Goal: Transaction & Acquisition: Purchase product/service

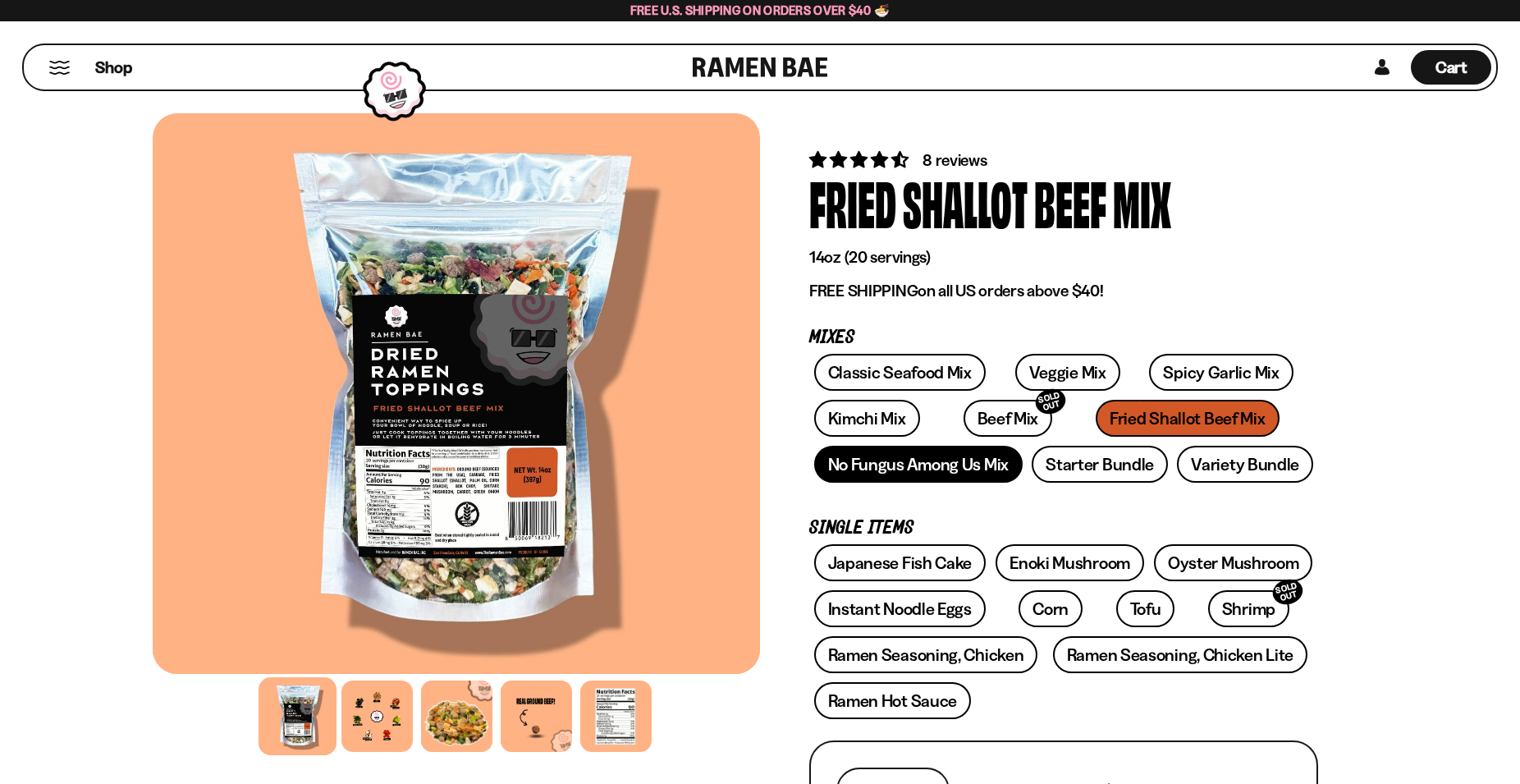
click at [937, 464] on link "No Fungus Among Us Mix" at bounding box center [918, 464] width 209 height 37
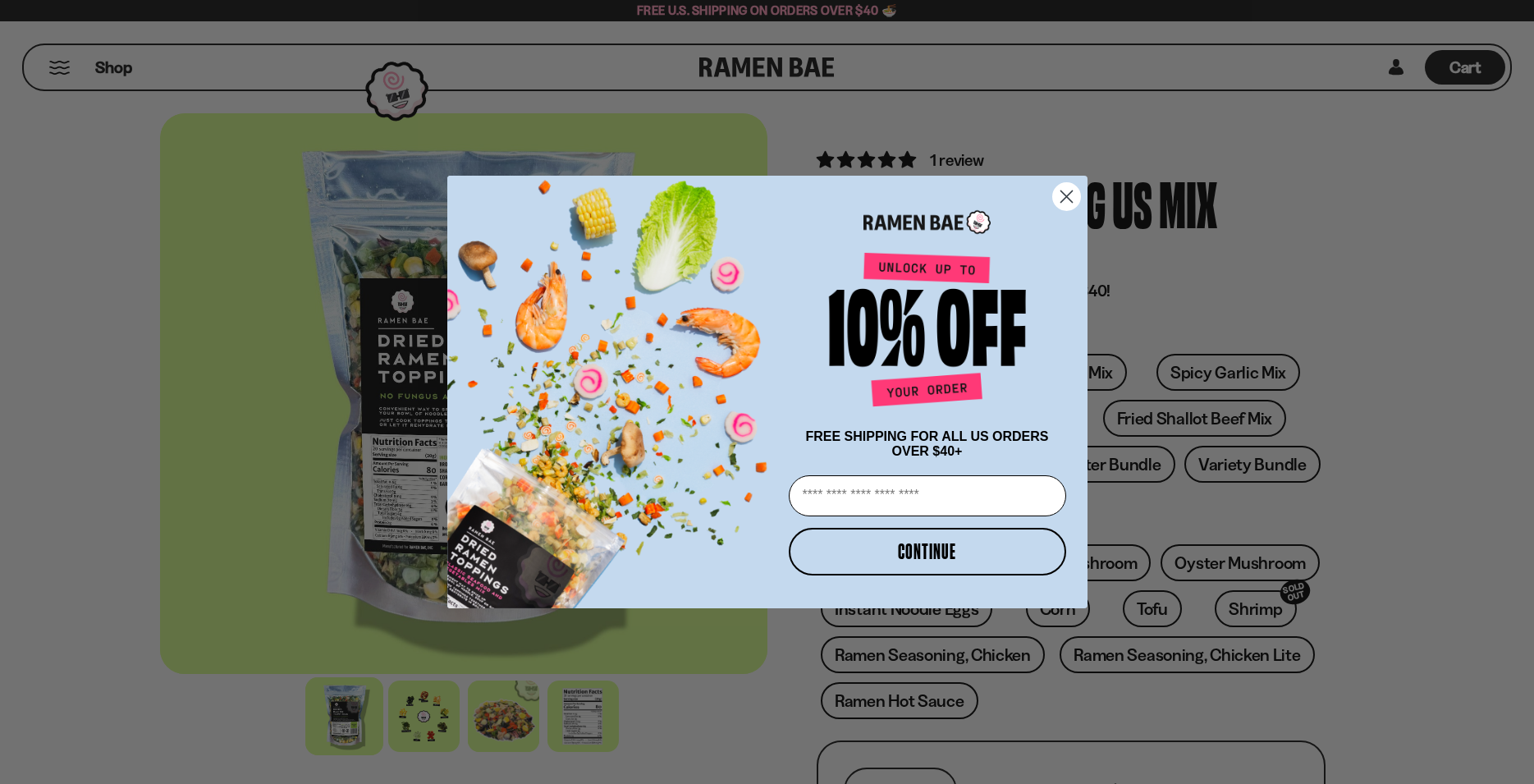
click at [1065, 187] on circle "Close dialog" at bounding box center [1066, 197] width 27 height 27
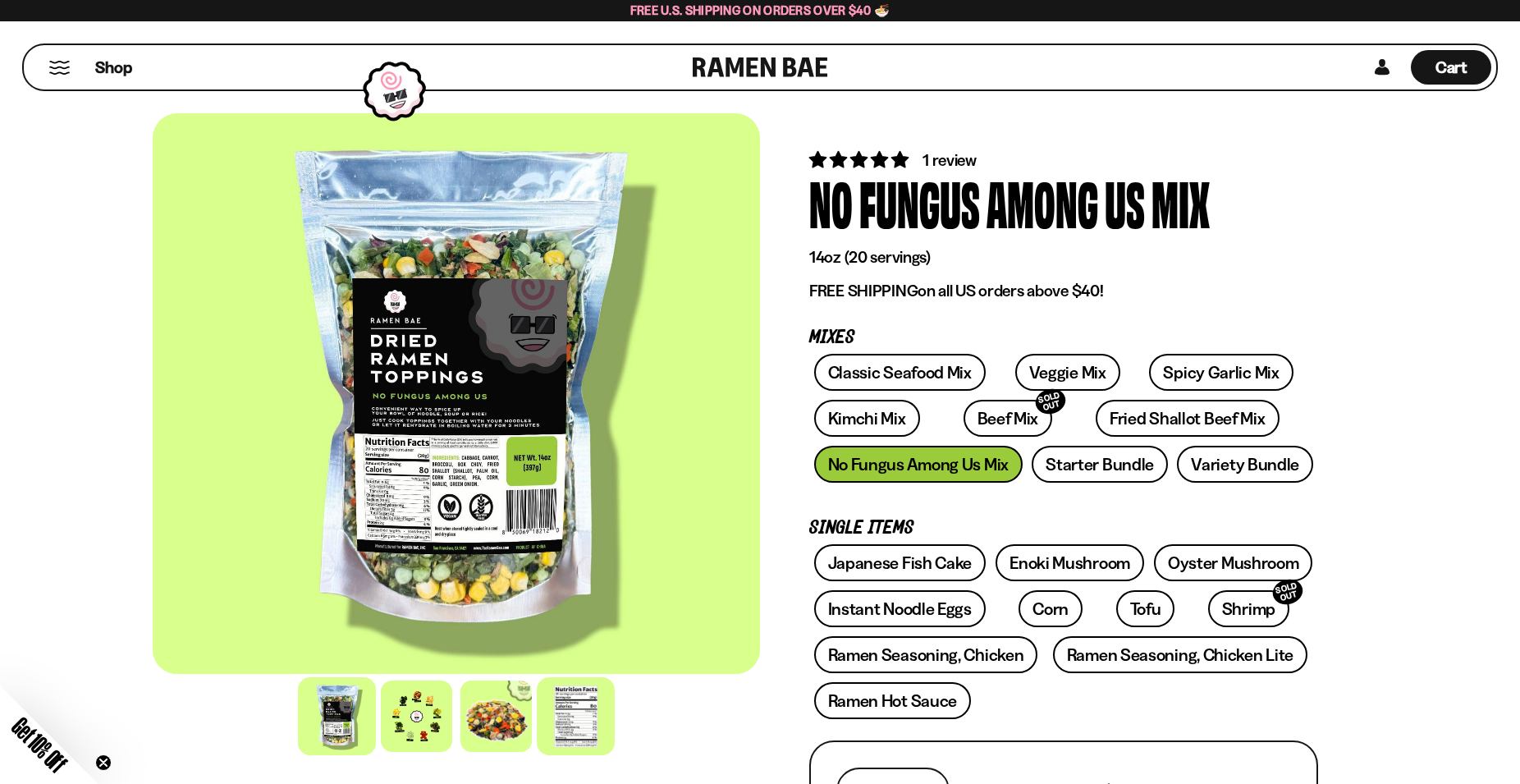
click at [574, 707] on div at bounding box center [576, 715] width 78 height 78
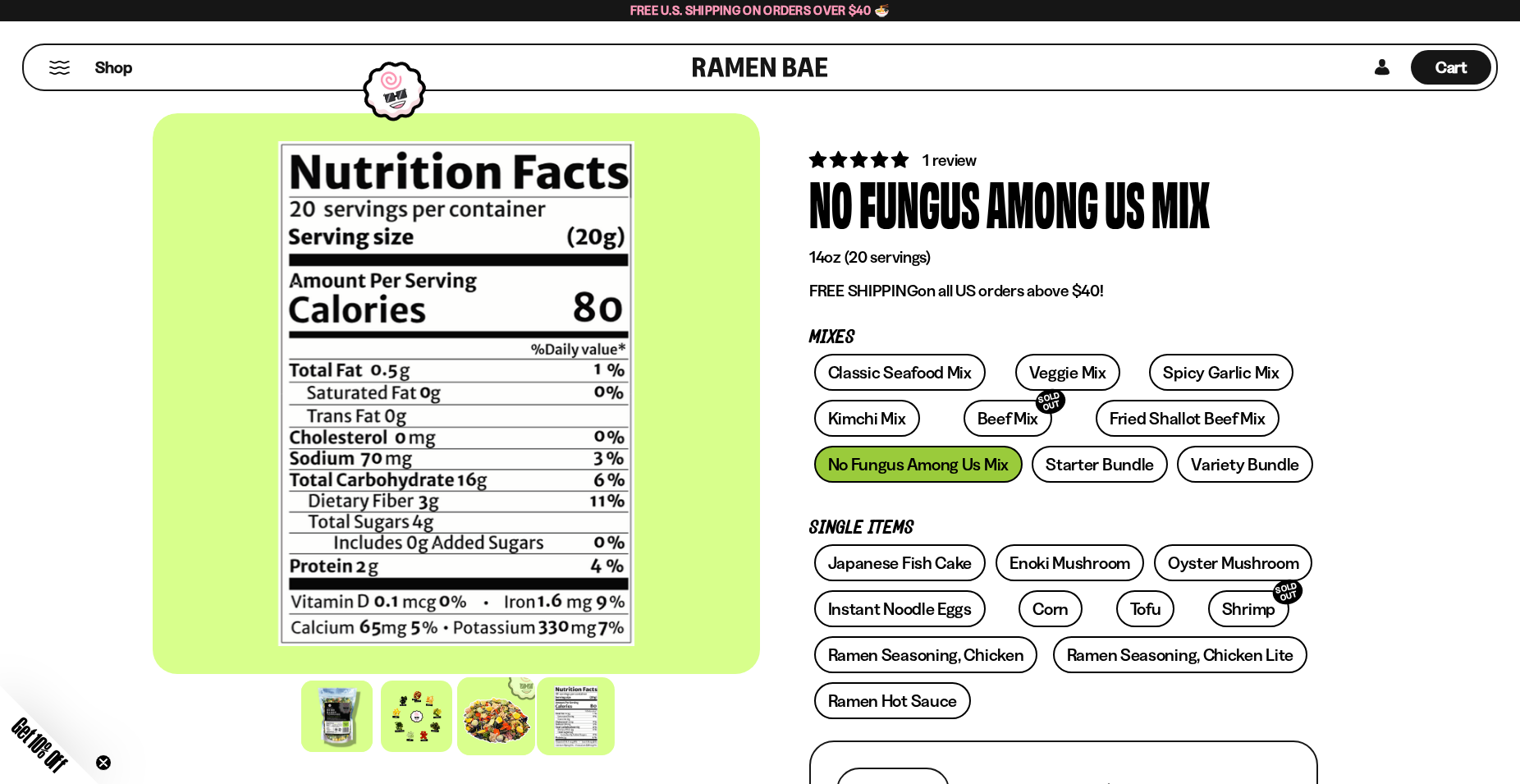
click at [489, 709] on div at bounding box center [496, 715] width 78 height 78
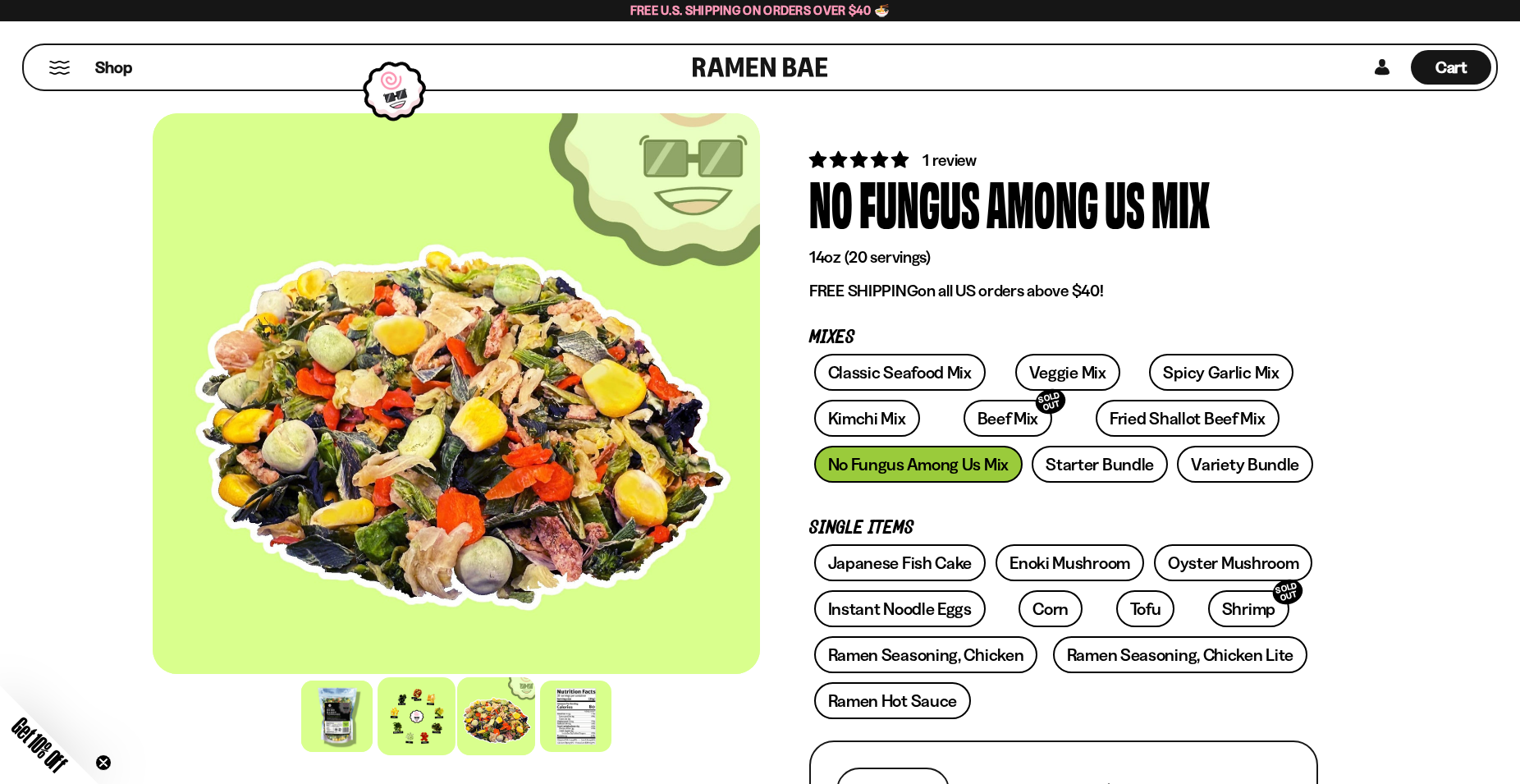
click at [408, 712] on div at bounding box center [416, 715] width 78 height 78
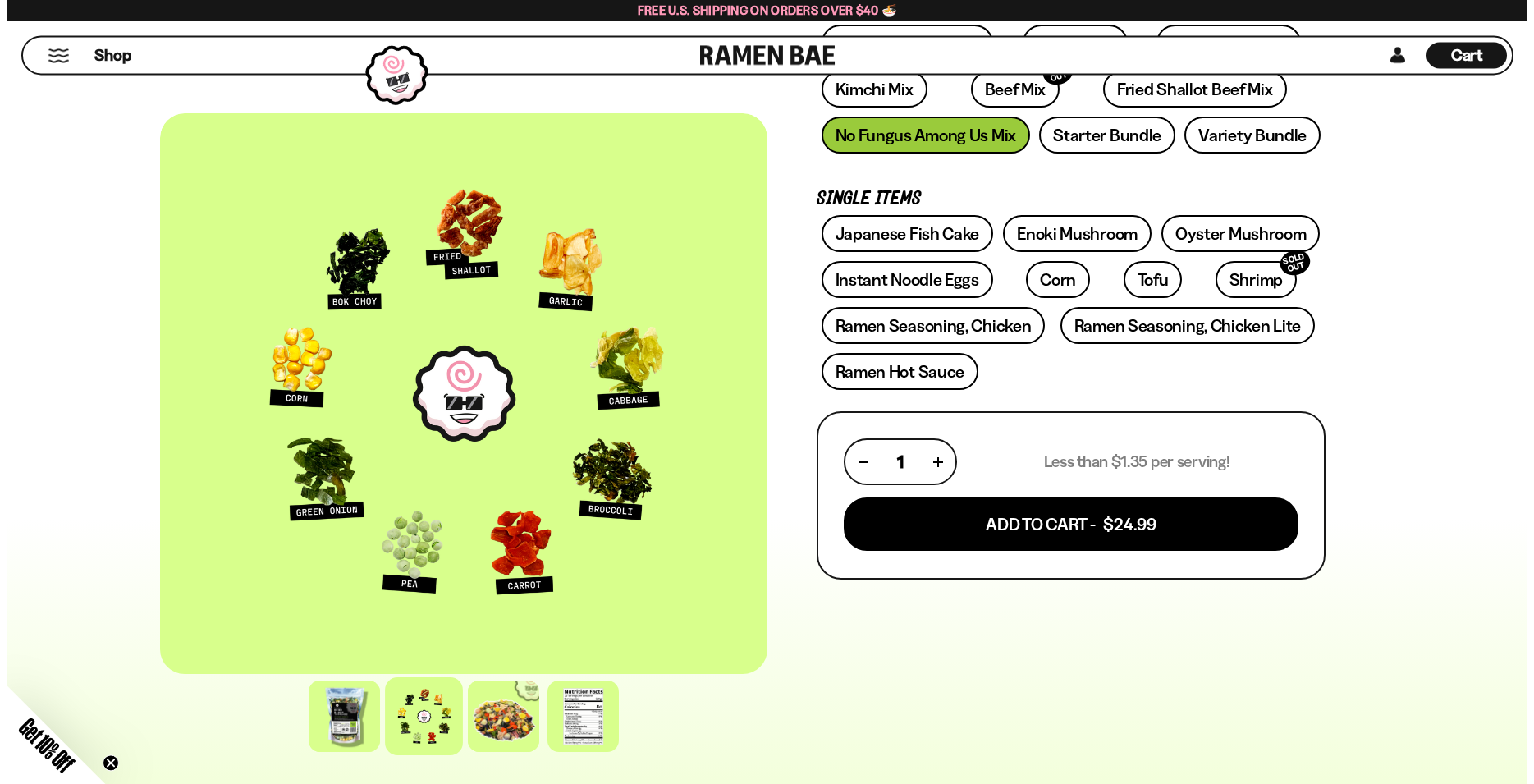
scroll to position [335, 0]
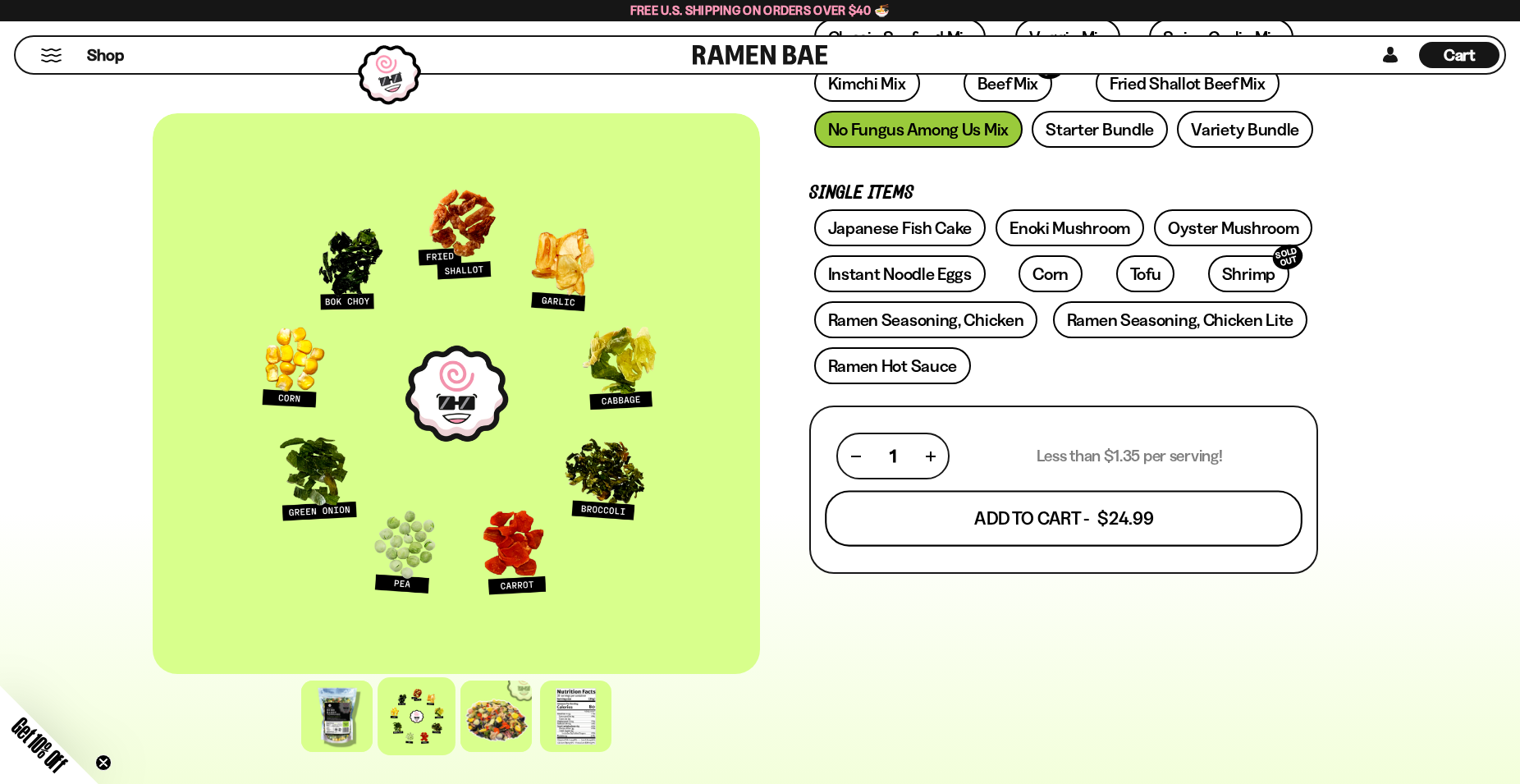
click at [1139, 531] on button "Add To Cart - $24.99" at bounding box center [1063, 519] width 477 height 56
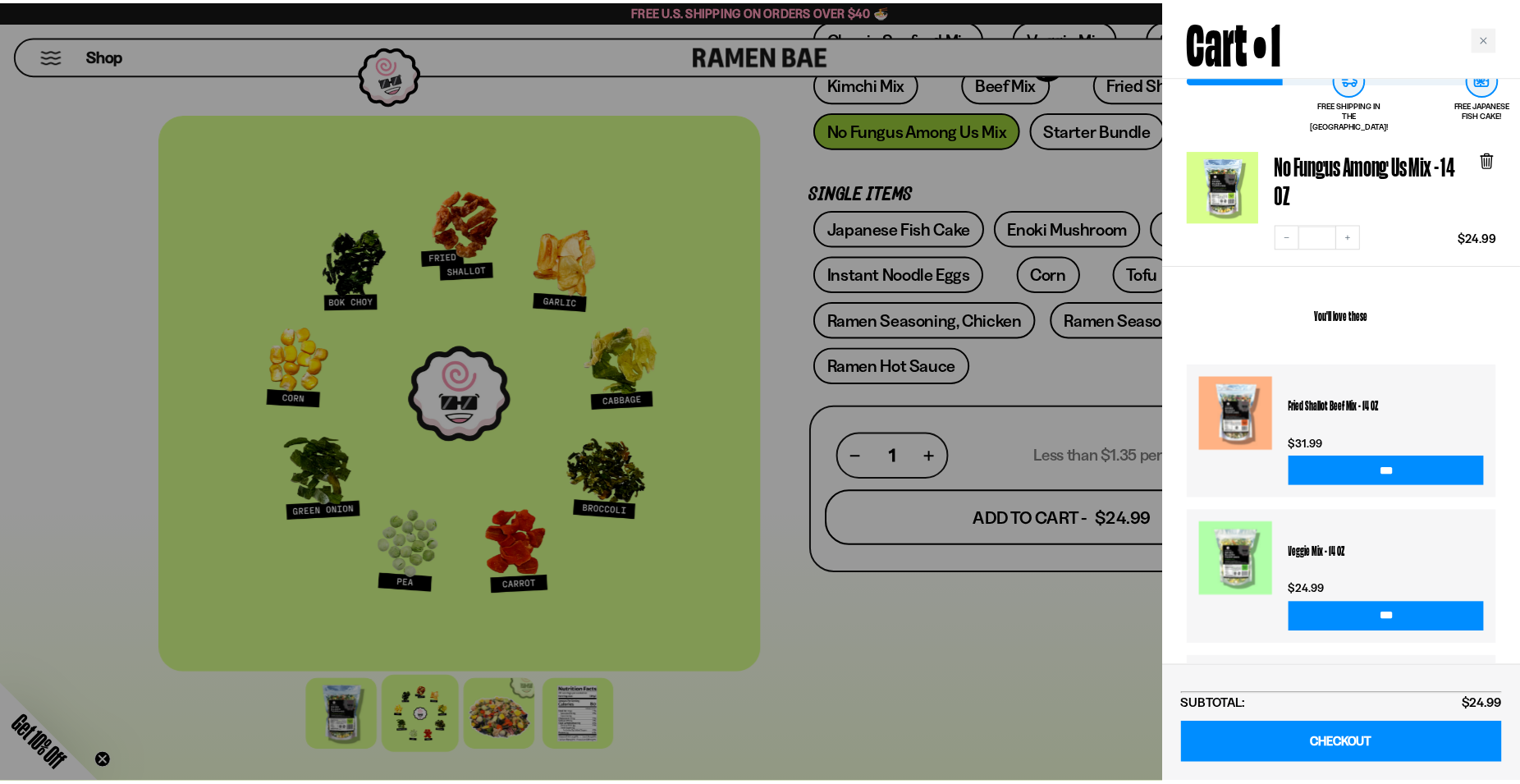
scroll to position [219, 0]
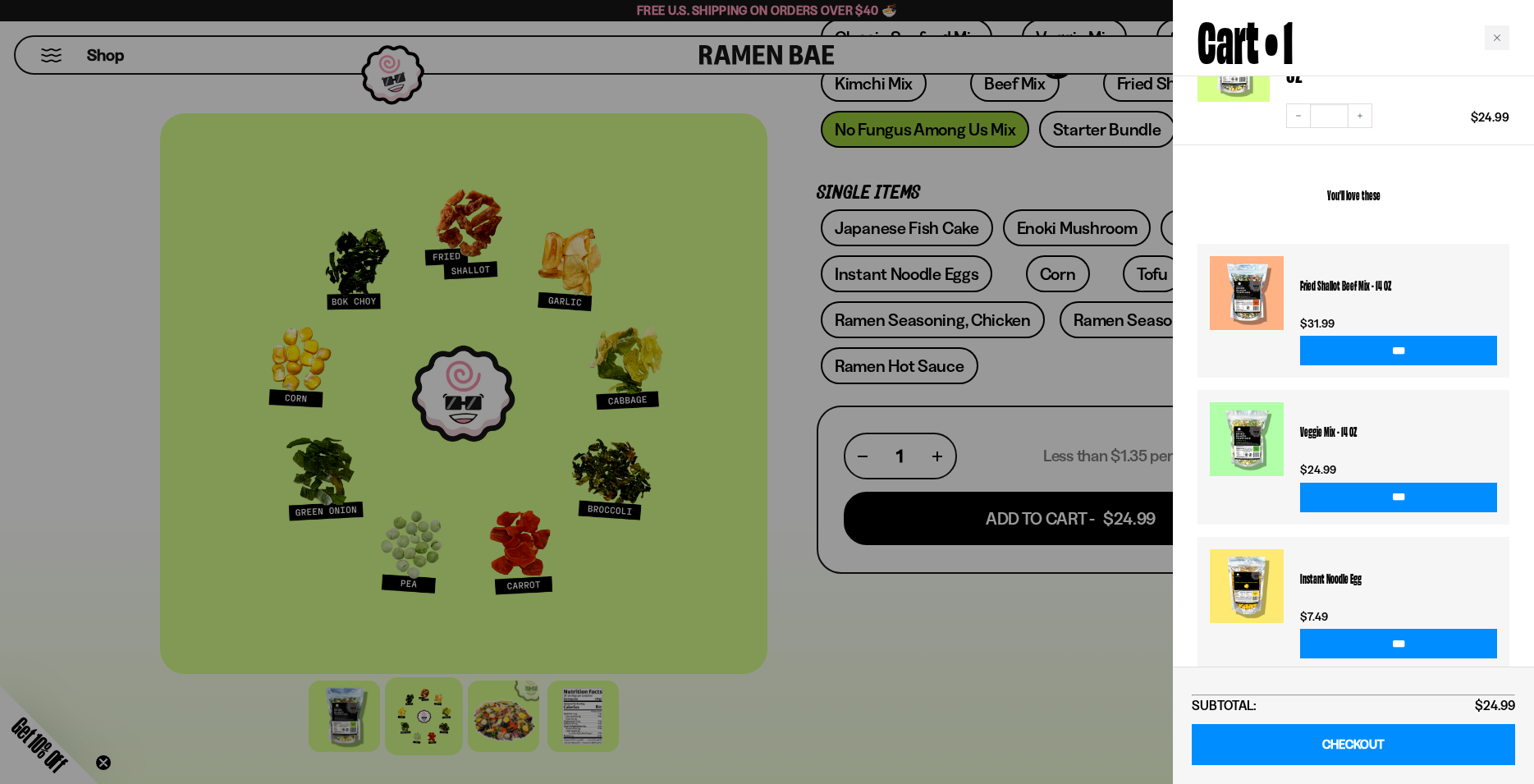
click at [990, 192] on div at bounding box center [767, 392] width 1534 height 784
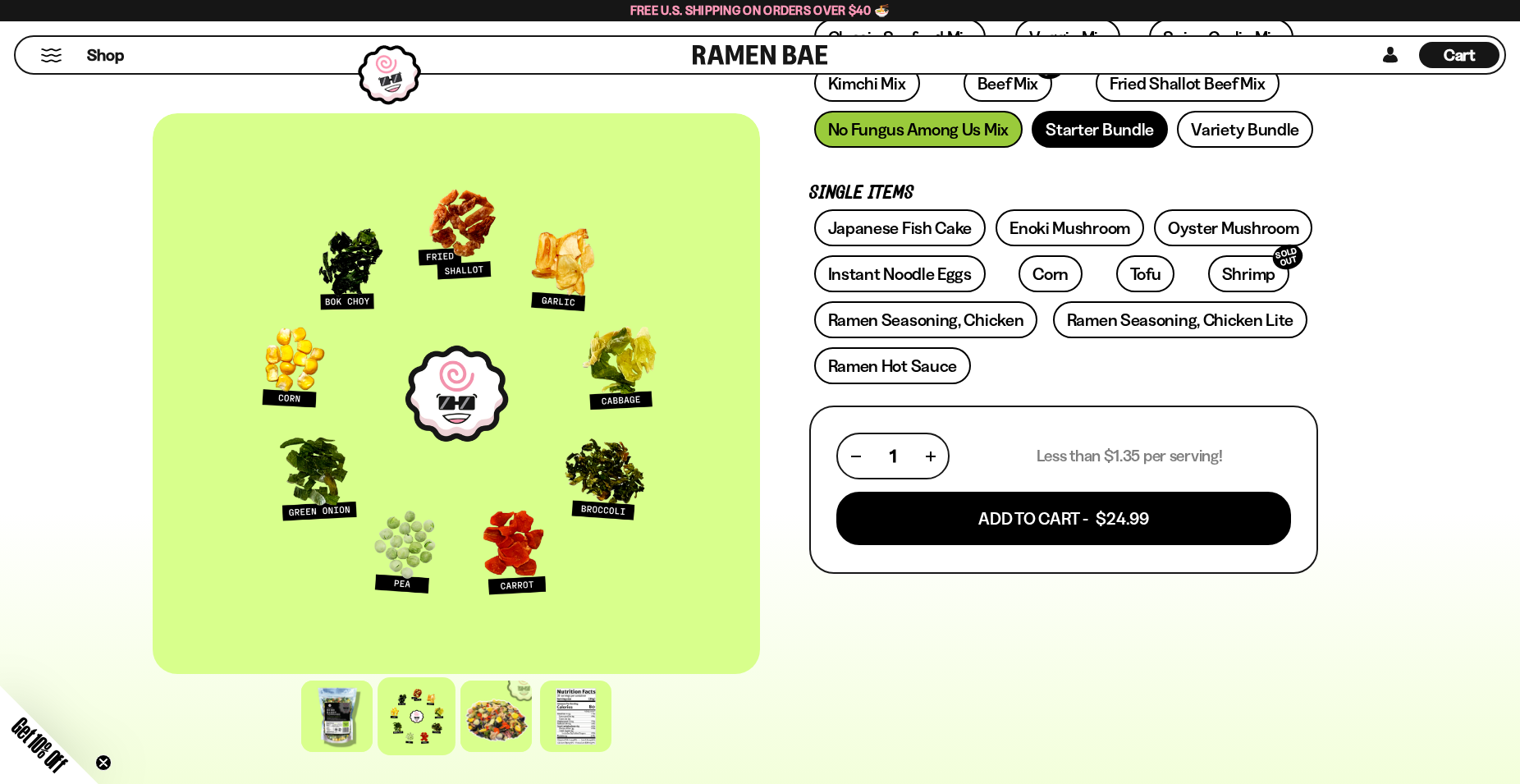
click at [1110, 134] on link "Starter Bundle" at bounding box center [1099, 129] width 136 height 37
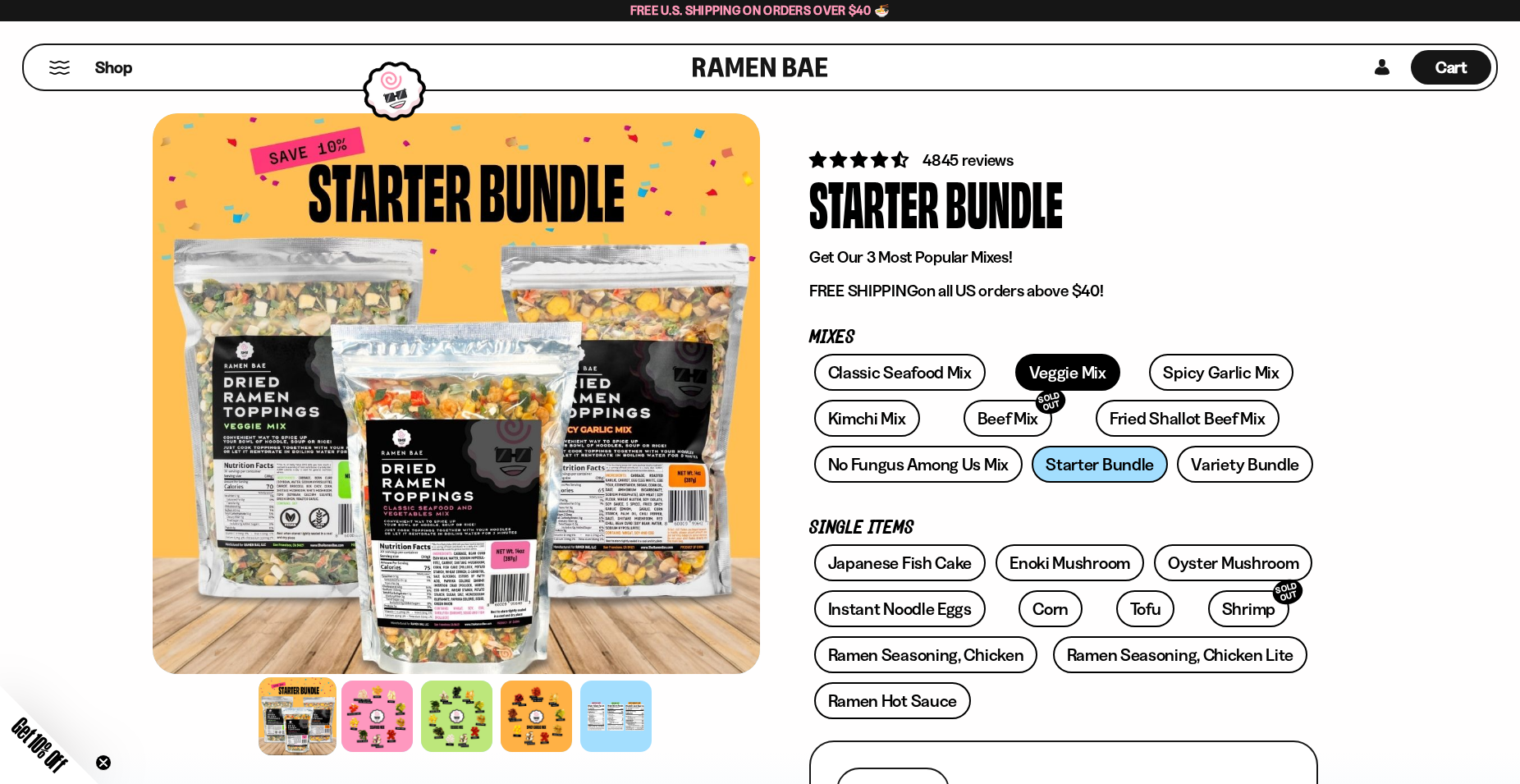
click at [1038, 376] on link "Veggie Mix" at bounding box center [1068, 372] width 105 height 37
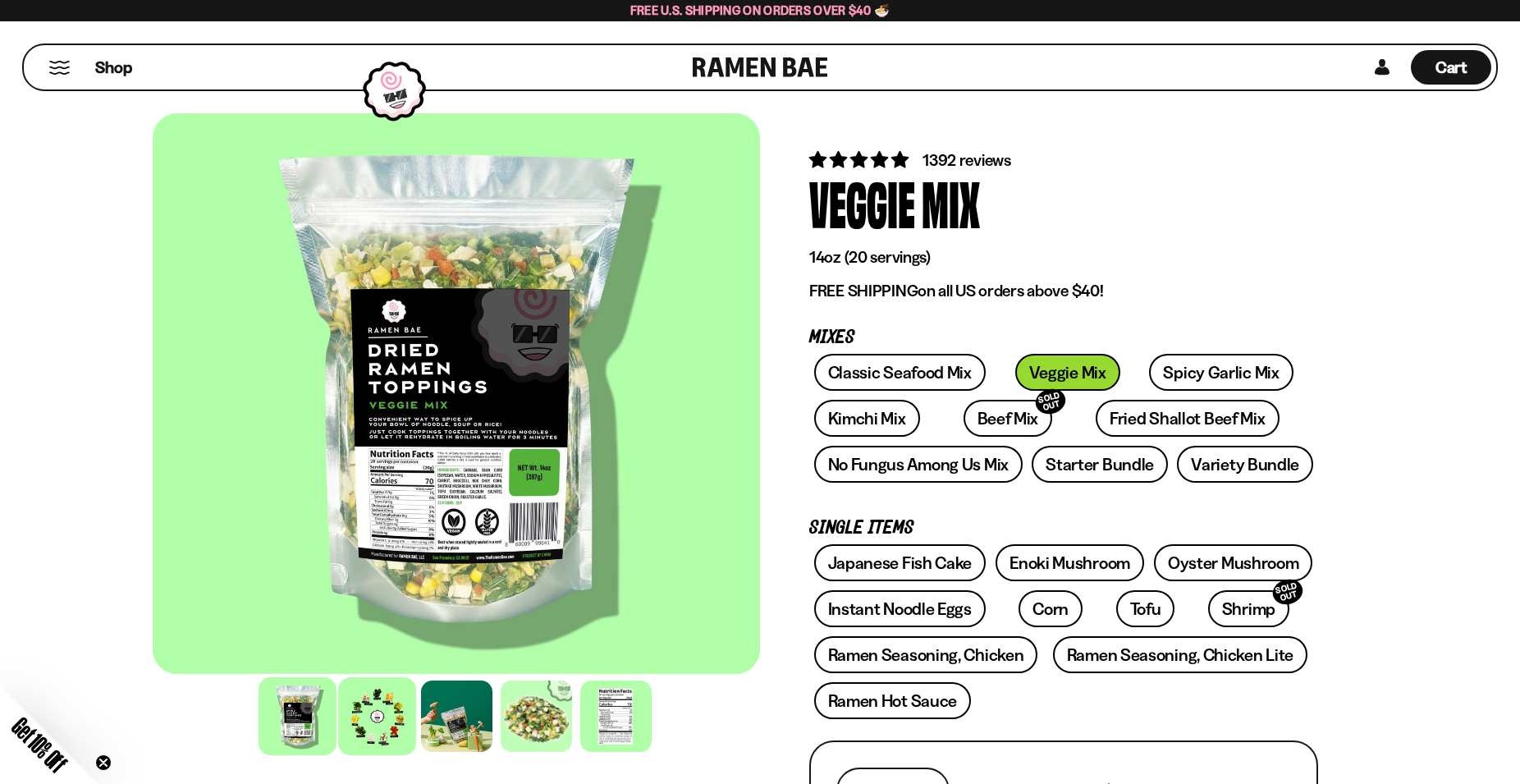
click at [385, 713] on div at bounding box center [377, 715] width 78 height 78
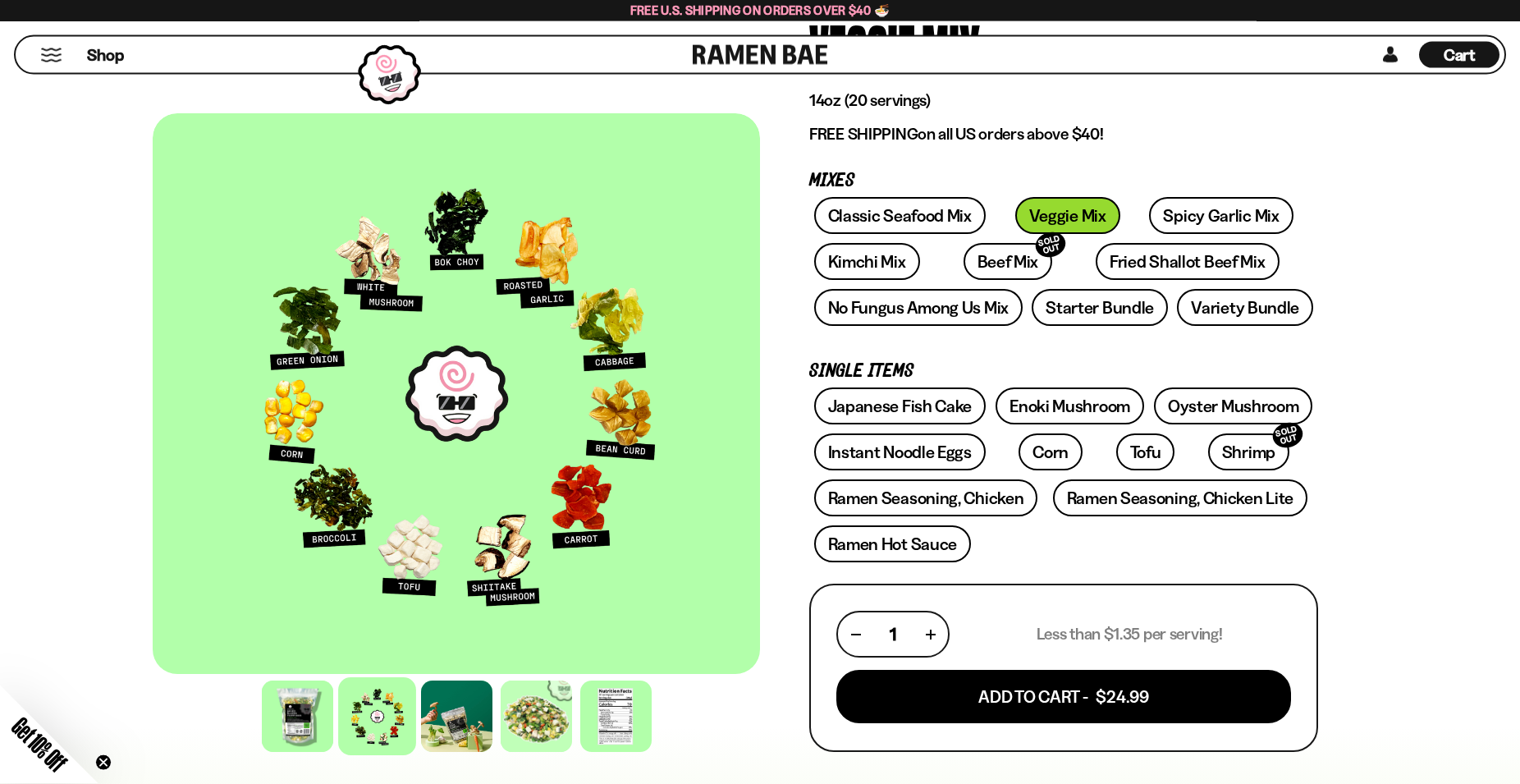
scroll to position [168, 0]
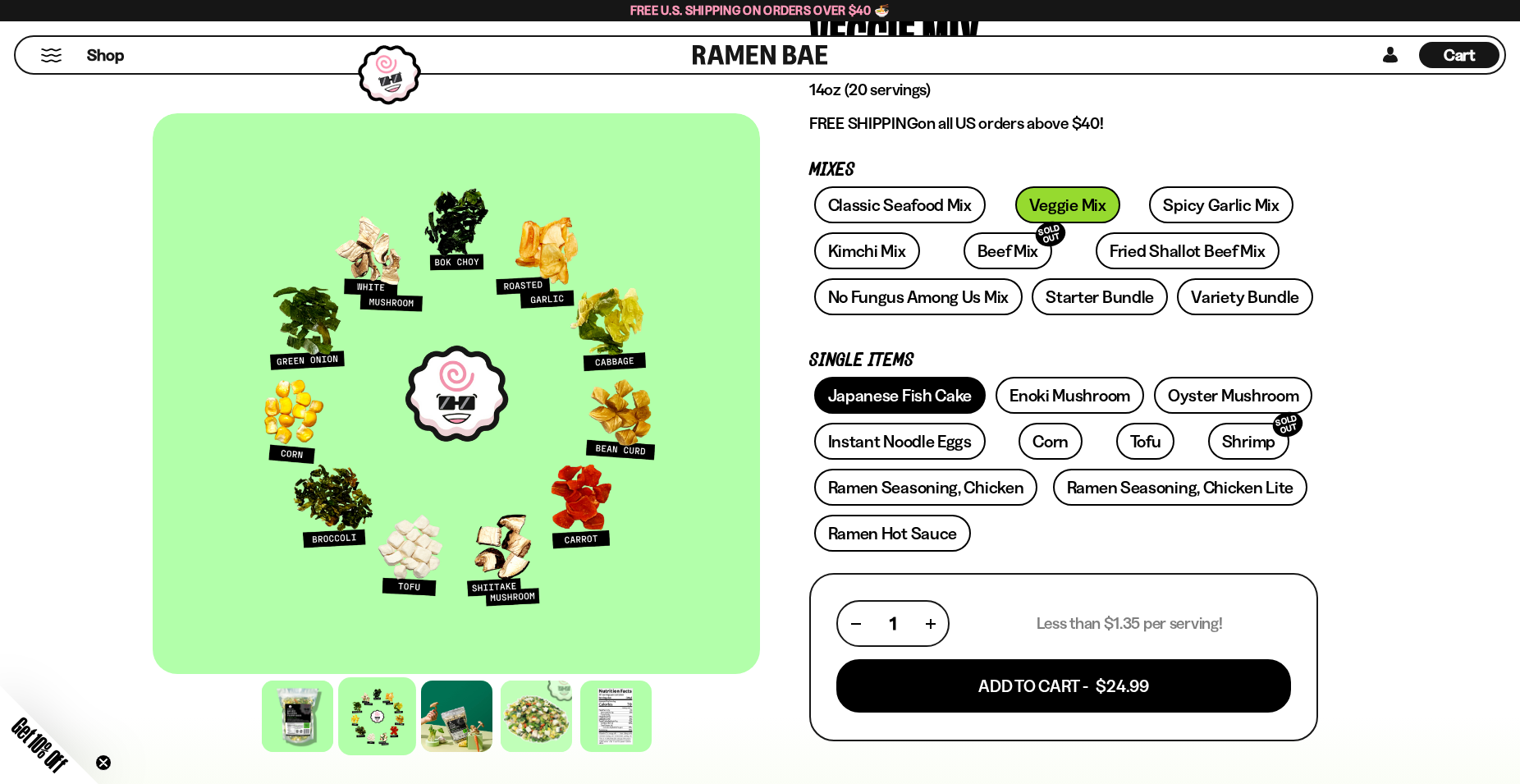
click at [890, 394] on link "Japanese Fish Cake" at bounding box center [900, 394] width 172 height 37
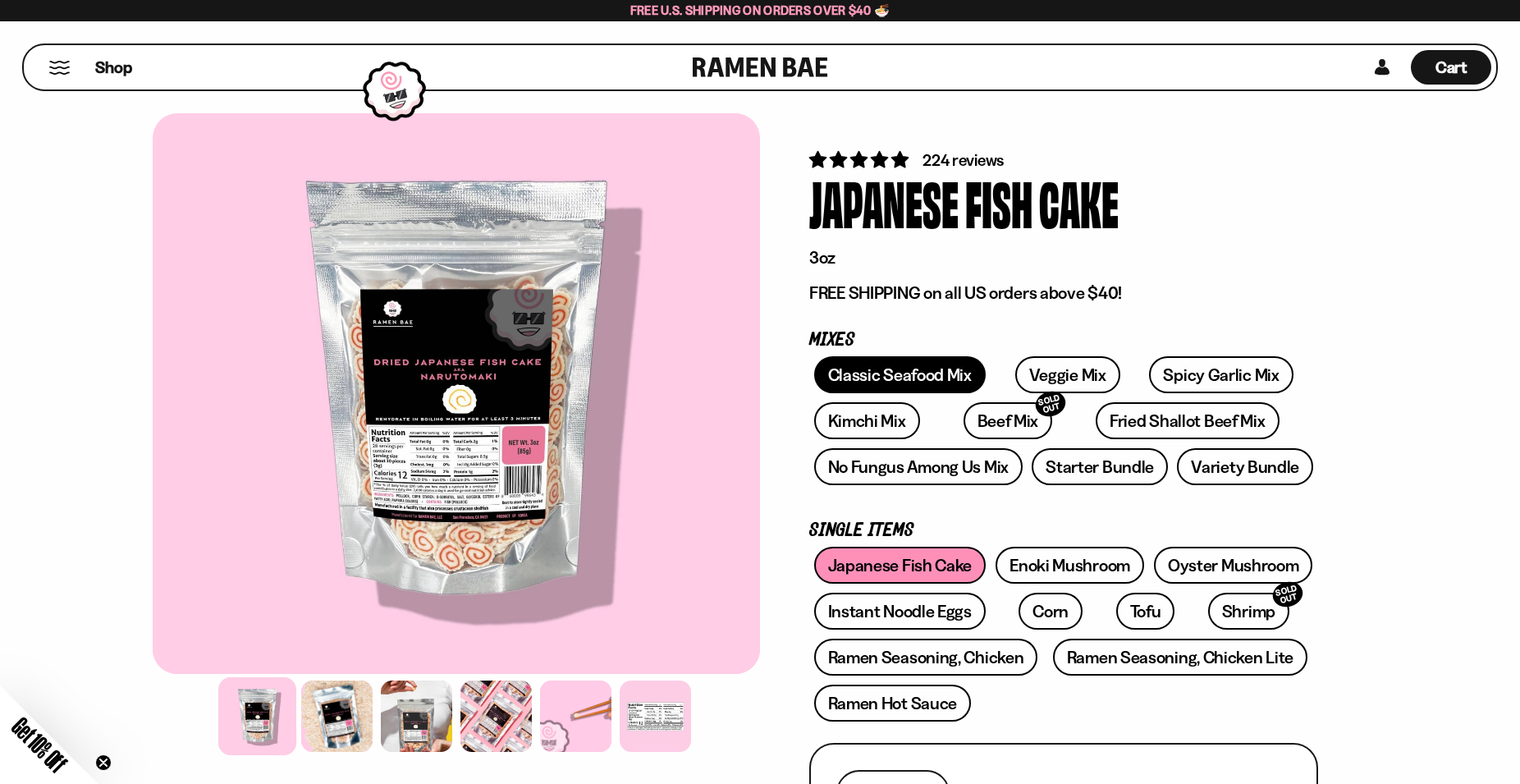
click at [887, 371] on link "Classic Seafood Mix" at bounding box center [900, 374] width 171 height 37
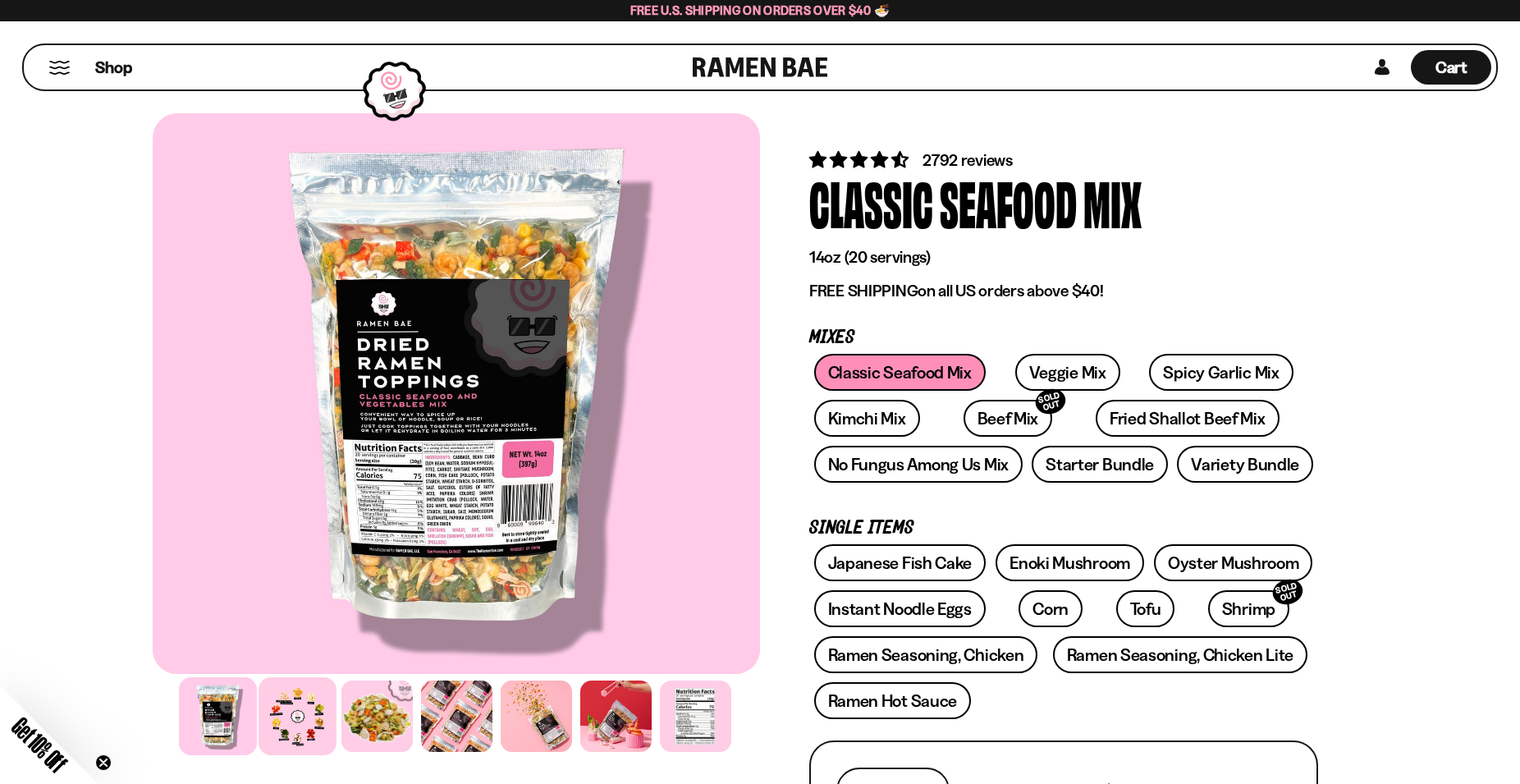
click at [286, 705] on div at bounding box center [297, 715] width 78 height 78
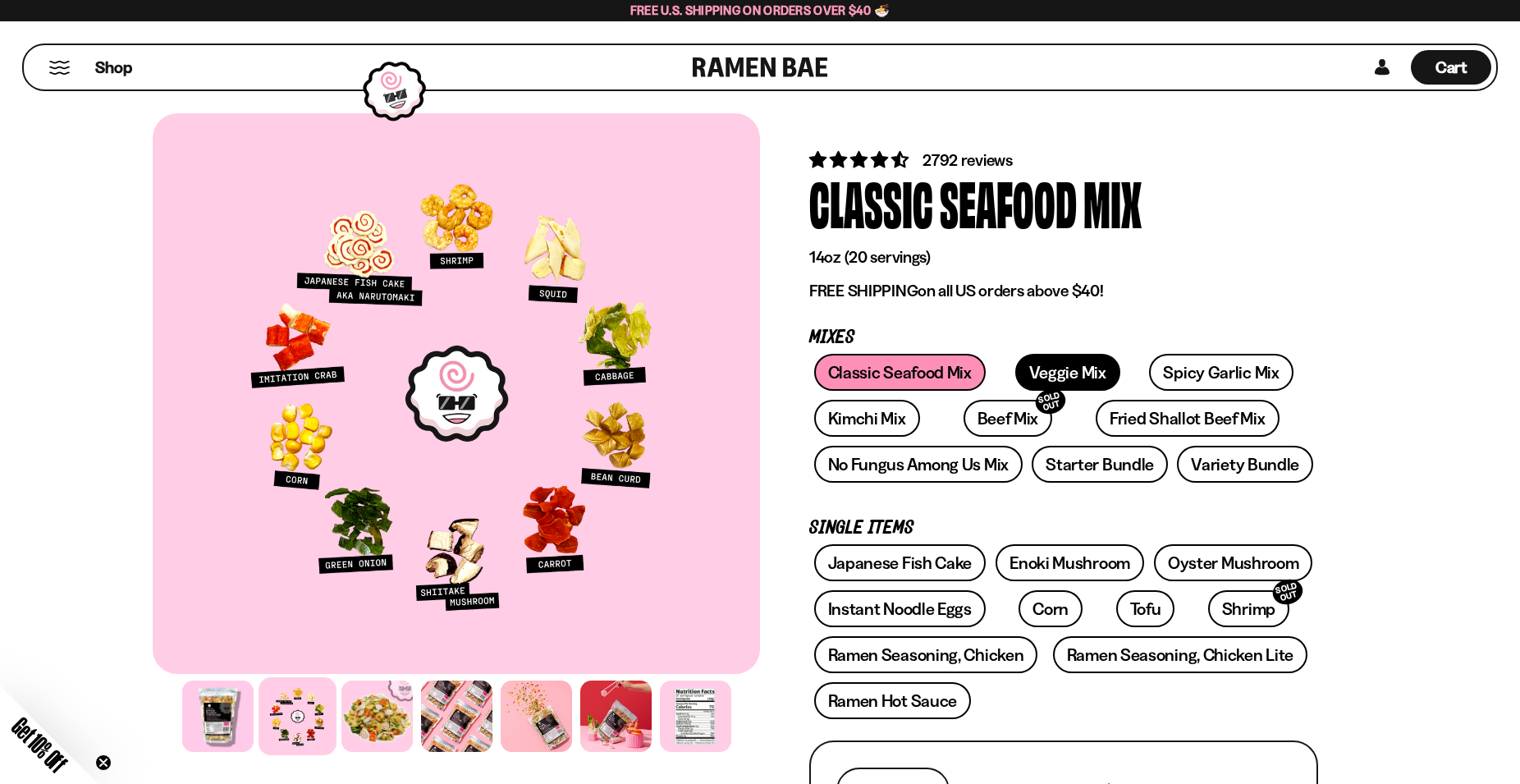
click at [1070, 371] on link "Veggie Mix" at bounding box center [1068, 372] width 105 height 37
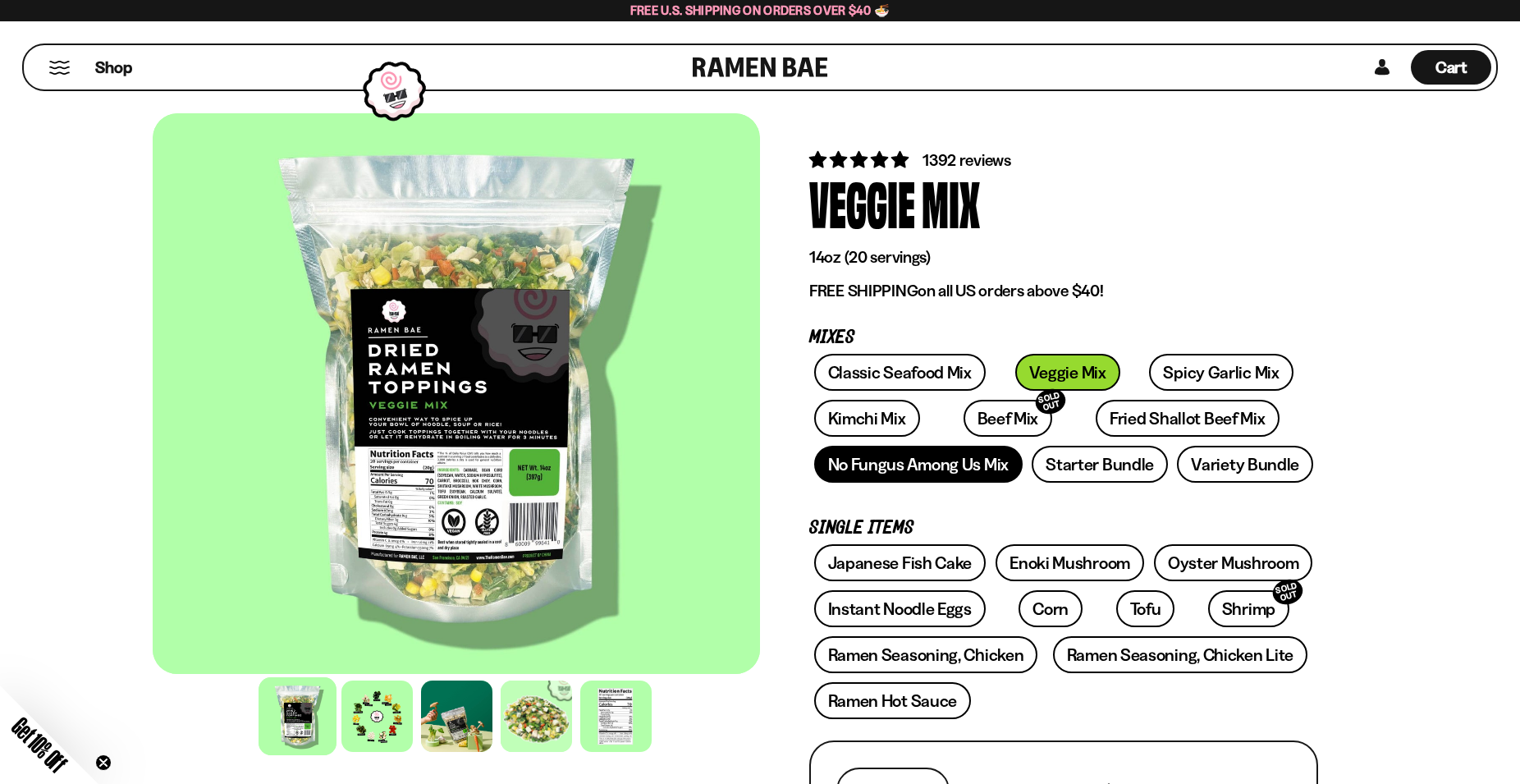
click at [918, 467] on link "No Fungus Among Us Mix" at bounding box center [918, 464] width 209 height 37
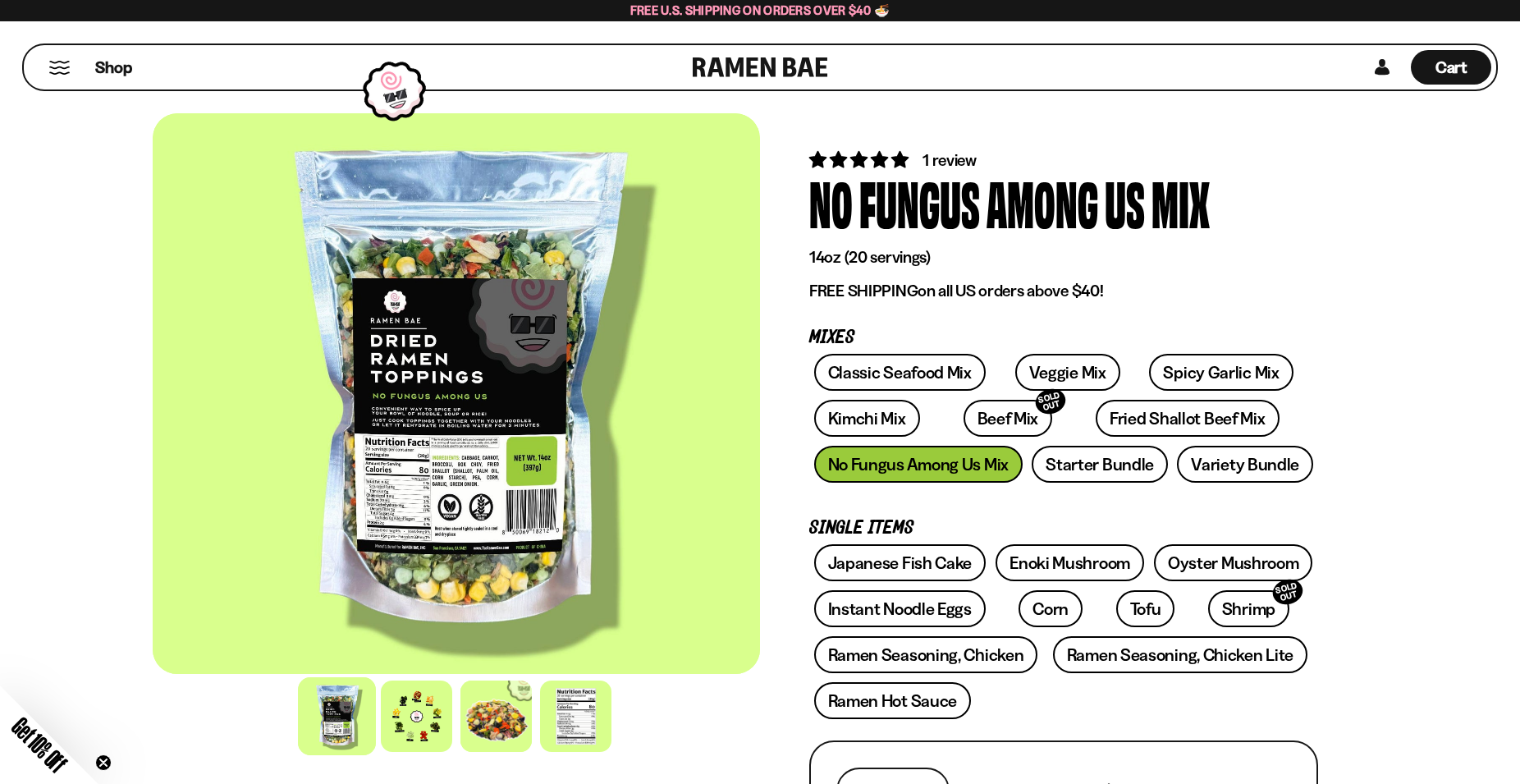
click at [947, 159] on span "1 review" at bounding box center [950, 160] width 54 height 20
click at [1047, 566] on link "Enoki Mushroom" at bounding box center [1070, 562] width 149 height 37
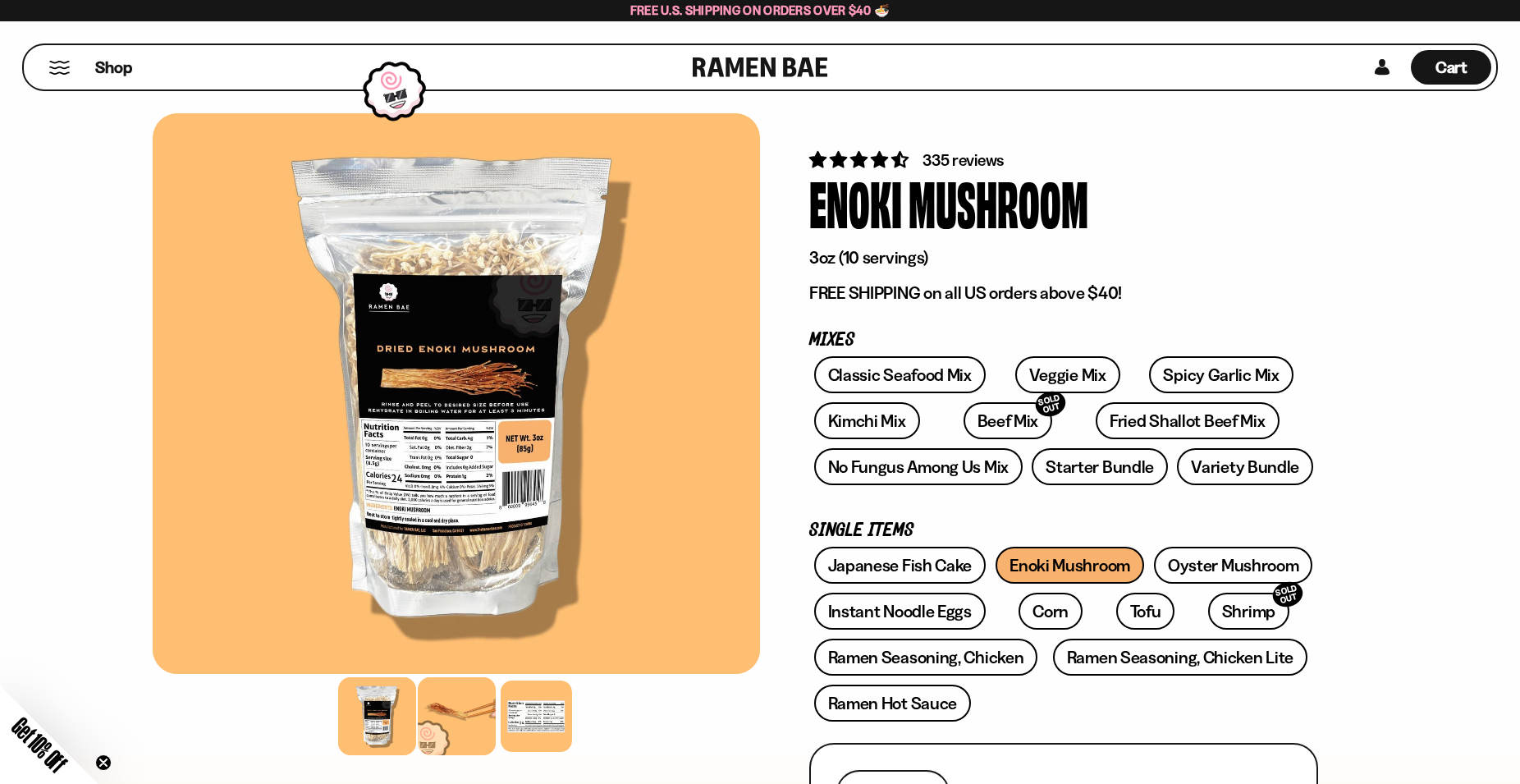
click at [446, 709] on div at bounding box center [457, 715] width 78 height 78
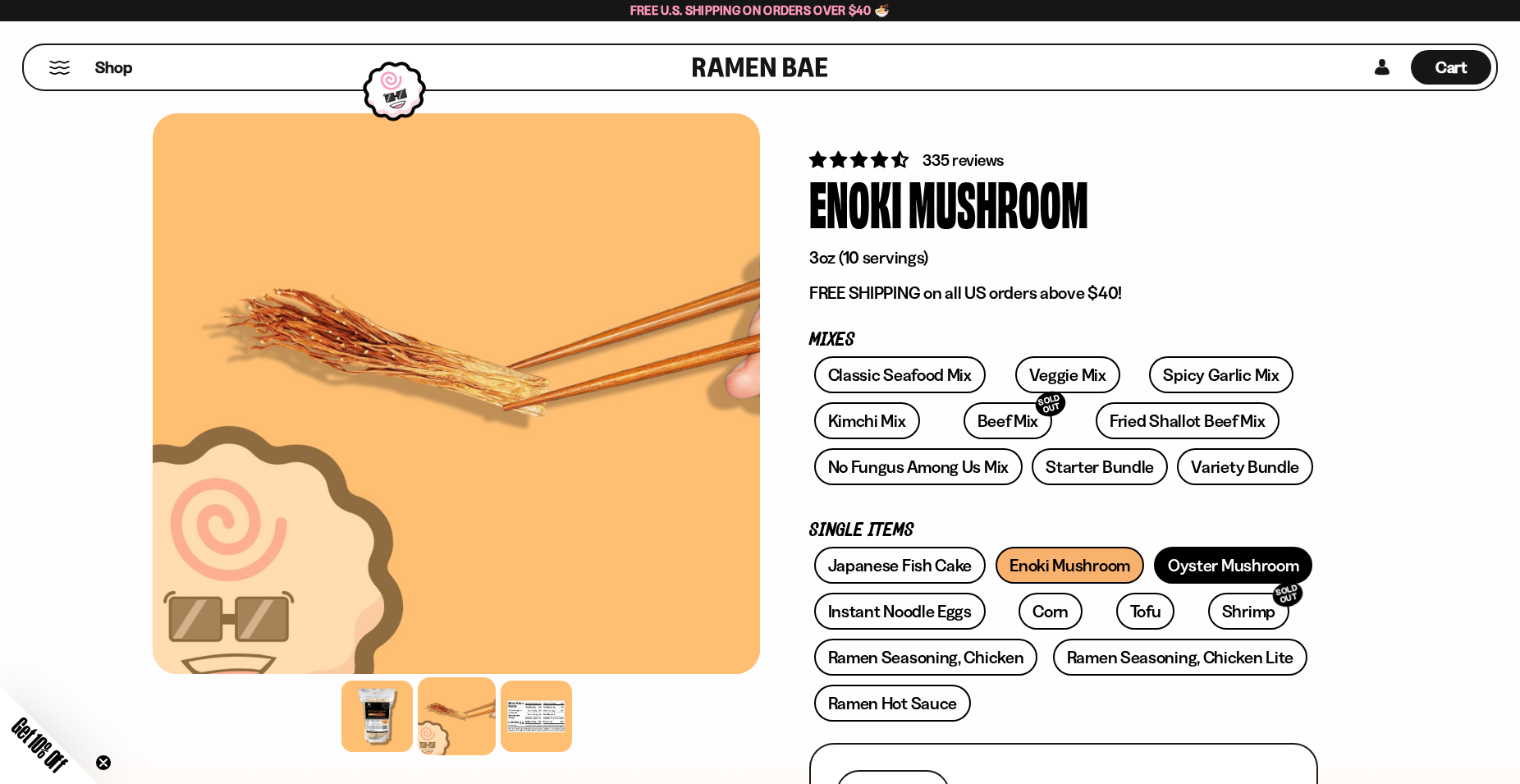
click at [1277, 565] on link "Oyster Mushroom" at bounding box center [1234, 565] width 159 height 37
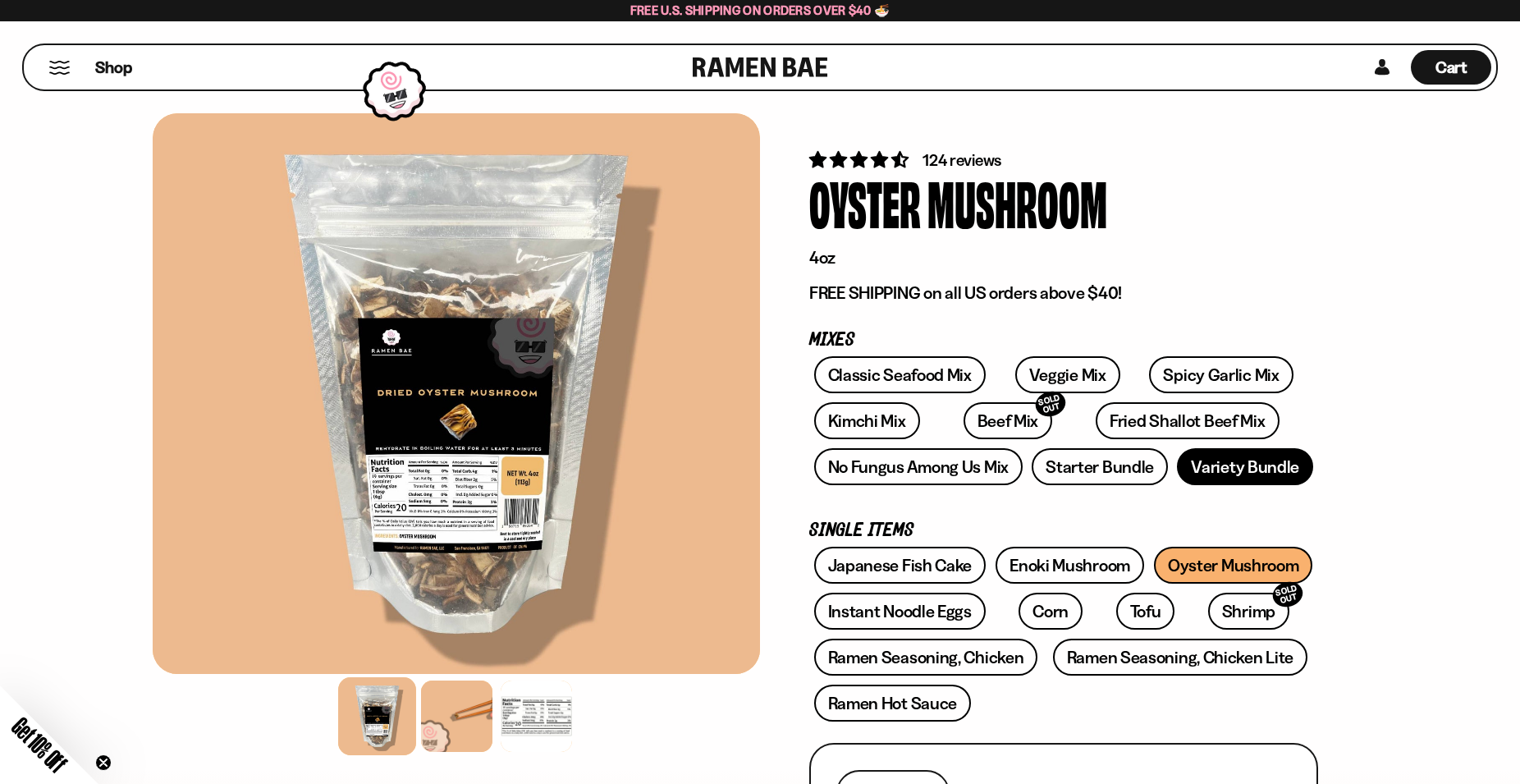
click at [1279, 457] on link "Variety Bundle" at bounding box center [1245, 466] width 136 height 37
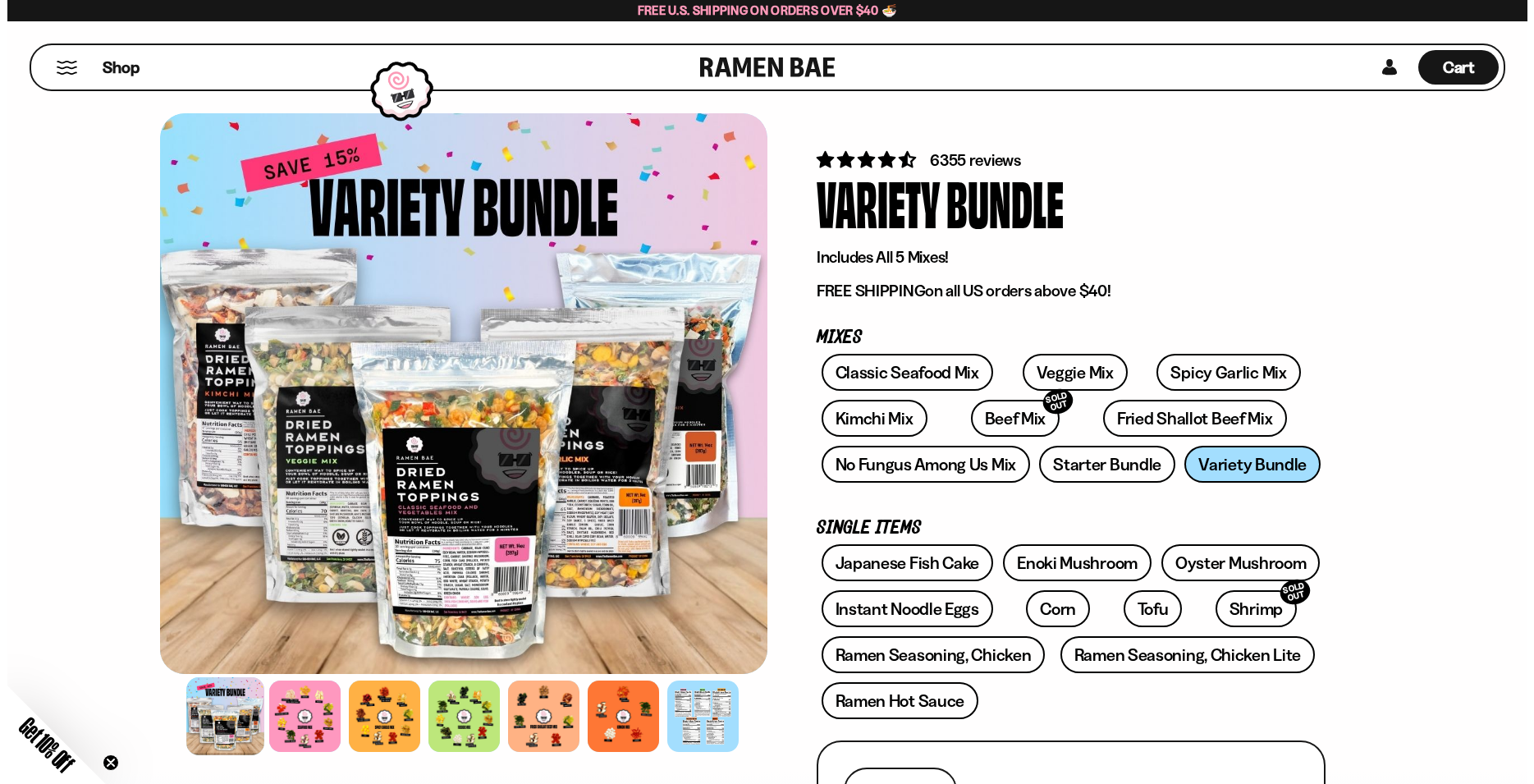
scroll to position [84, 0]
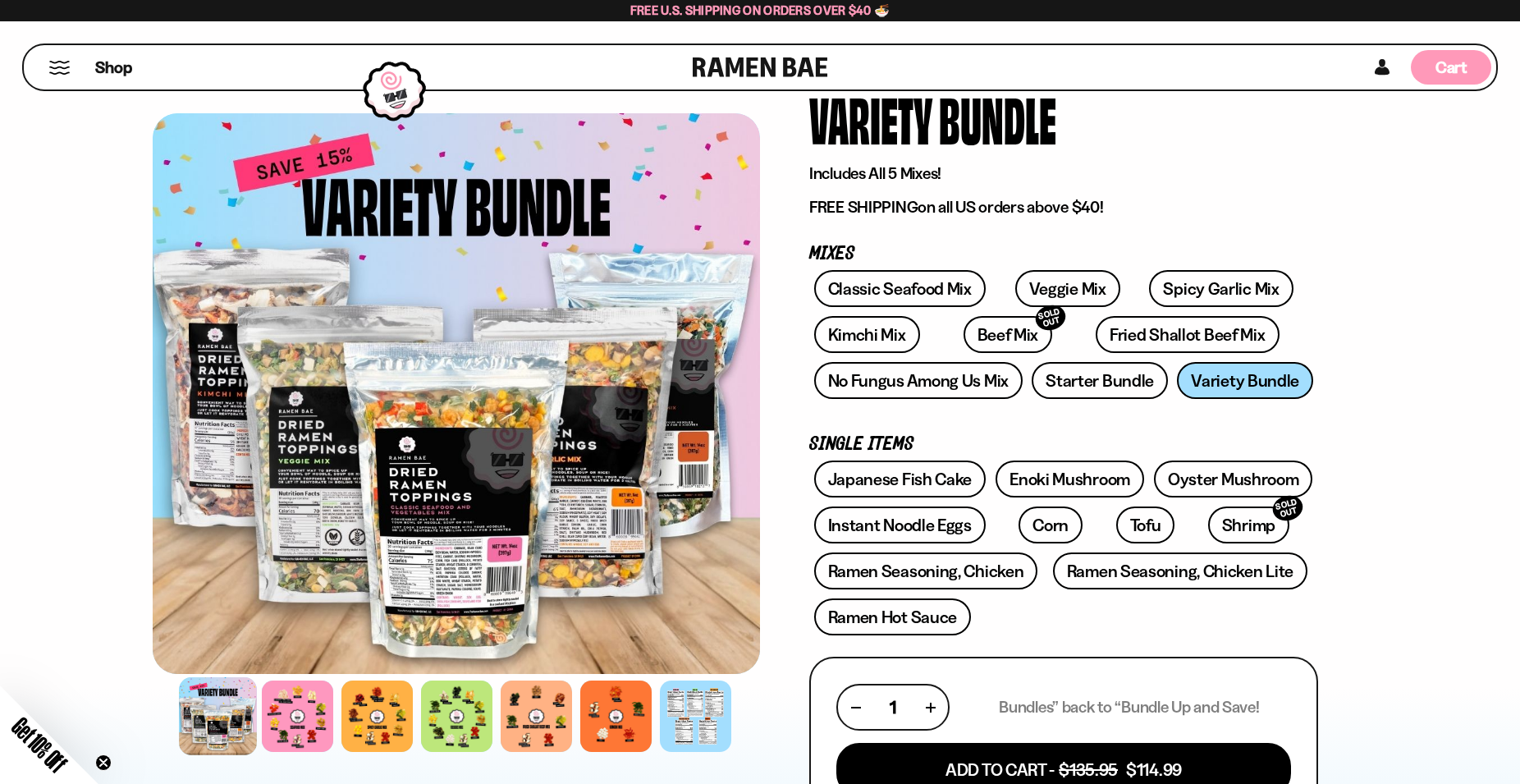
click at [1460, 55] on div "Cart D0381C2F-513E-4F90-8A41-6F0A75DCBAAA" at bounding box center [1450, 67] width 80 height 34
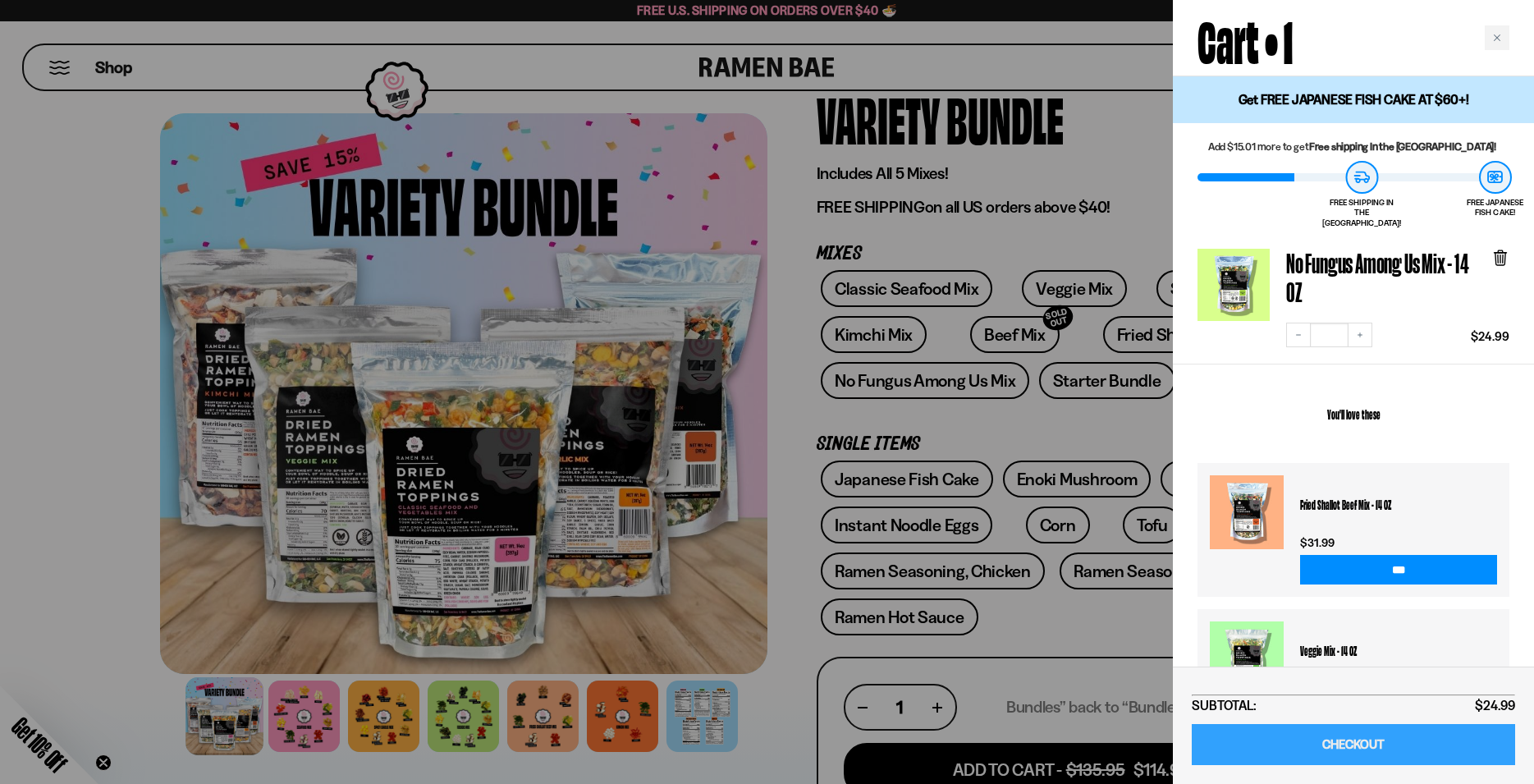
click at [1382, 740] on link "CHECKOUT" at bounding box center [1354, 744] width 323 height 42
